Goal: Find specific page/section: Find specific page/section

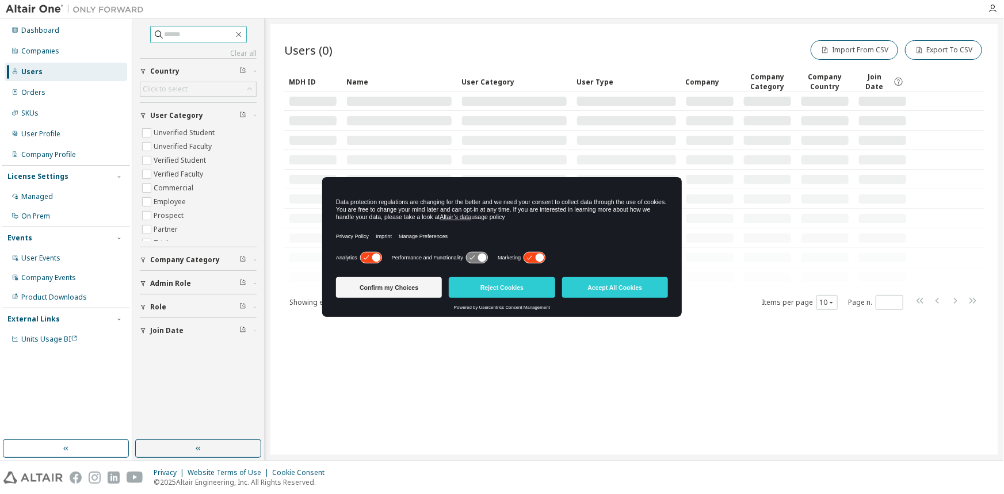
click at [203, 40] on span at bounding box center [198, 34] width 97 height 17
click at [200, 39] on input "text" at bounding box center [199, 35] width 69 height 12
click at [67, 55] on div "Companies" at bounding box center [66, 51] width 123 height 18
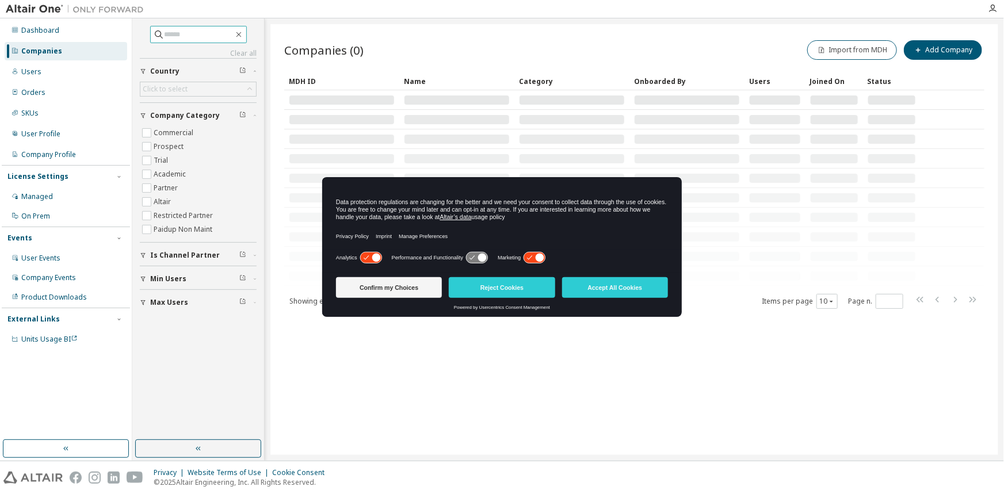
click at [190, 33] on input "text" at bounding box center [199, 35] width 69 height 12
type input "*******"
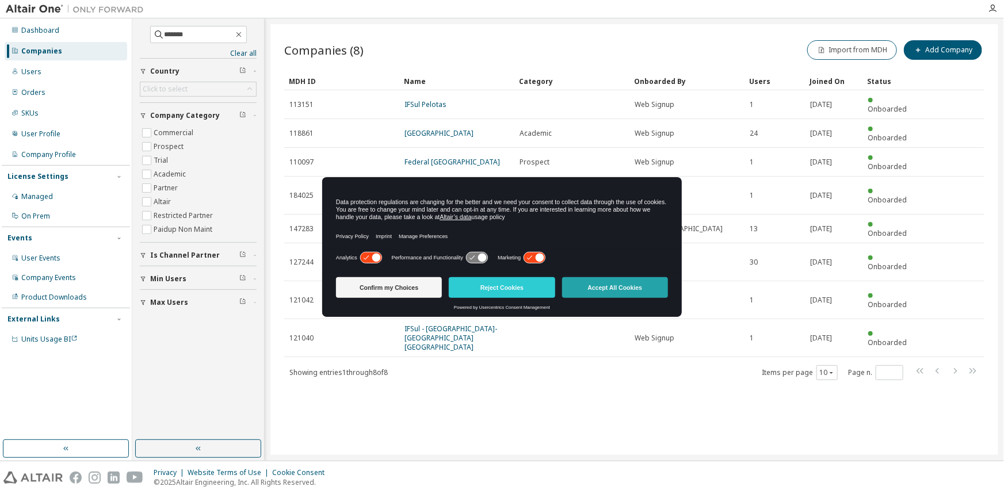
click at [616, 284] on button "Accept All Cookies" at bounding box center [615, 287] width 106 height 21
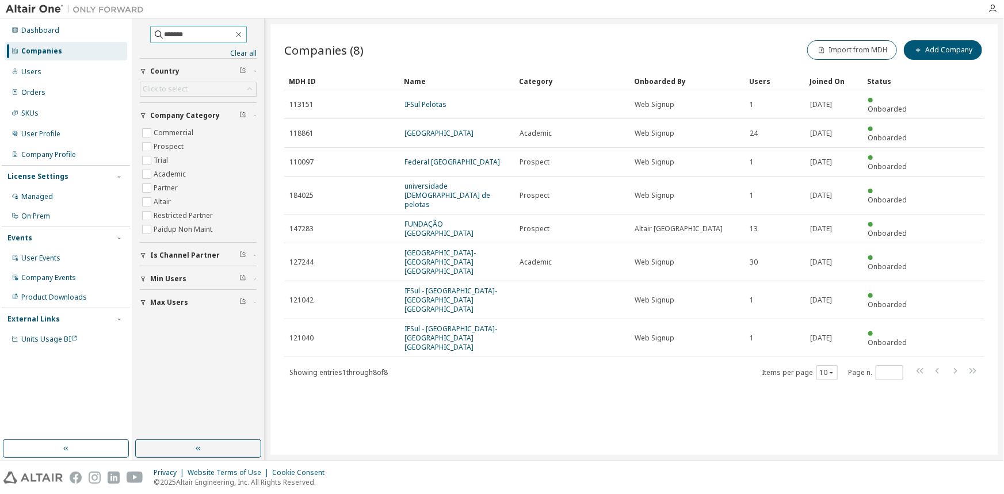
click at [212, 40] on span "*******" at bounding box center [198, 34] width 97 height 17
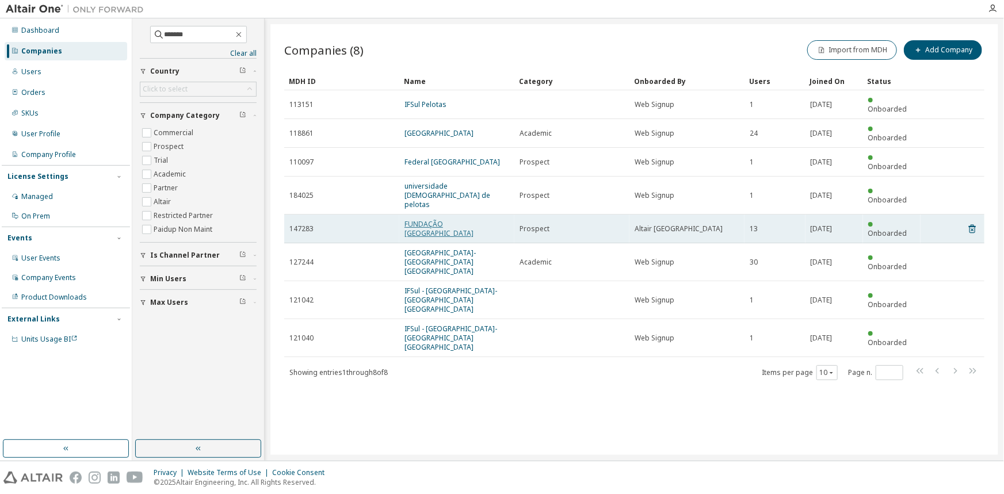
click at [414, 219] on link "FUNDAÇÃO UNIVERSIDADE FEDERAL DE PELOTAS" at bounding box center [438, 228] width 69 height 19
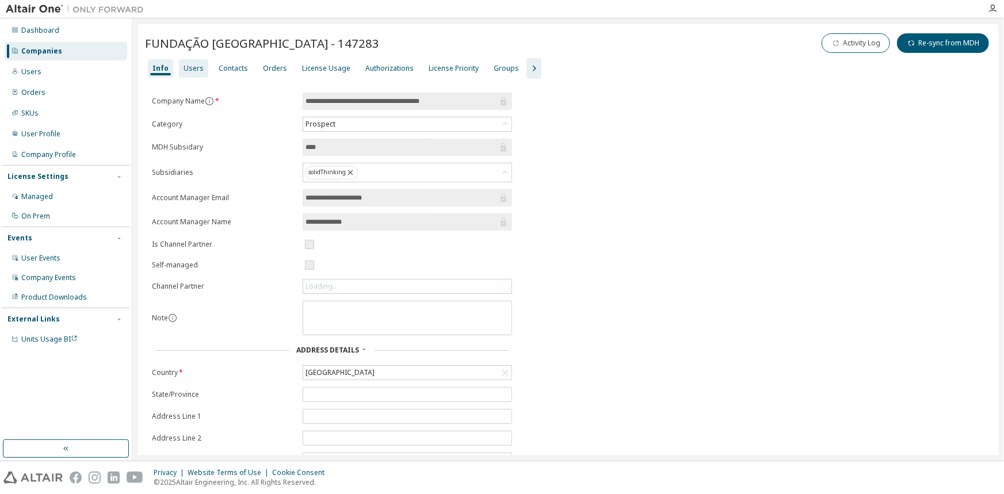
click at [194, 66] on div "Users" at bounding box center [194, 68] width 20 height 9
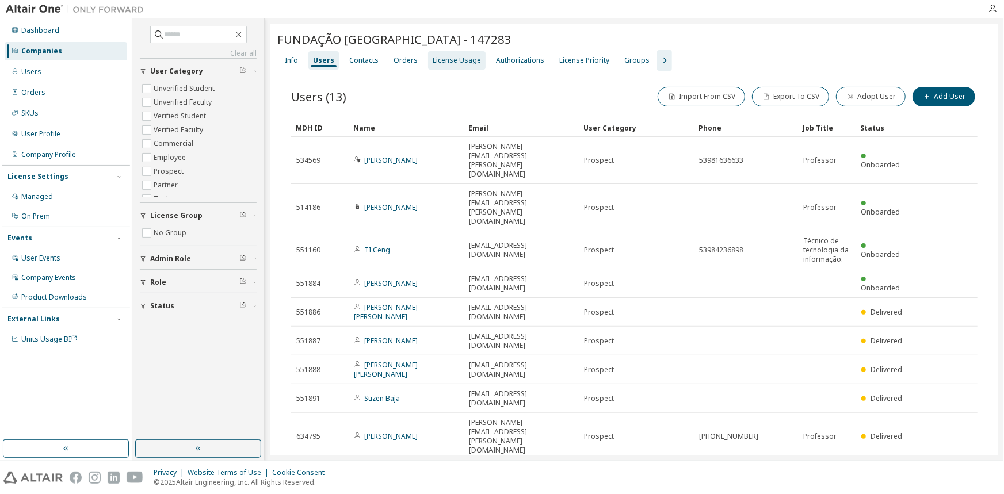
click at [468, 63] on div "License Usage" at bounding box center [457, 60] width 48 height 9
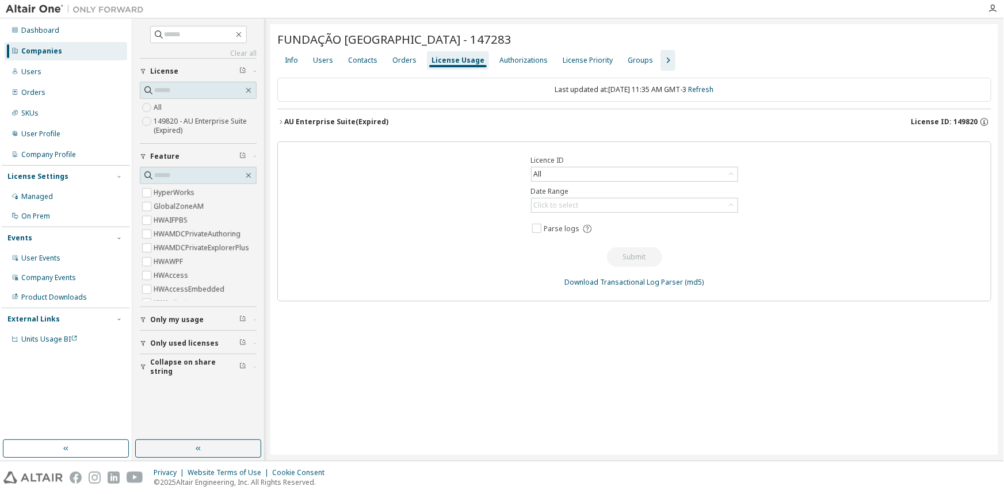
click at [375, 117] on div "AU Enterprise Suite (Expired)" at bounding box center [336, 121] width 104 height 9
